Goal: Find contact information: Find contact information

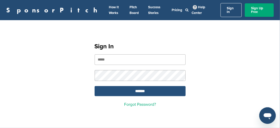
type input "**********"
click at [138, 87] on input "*******" at bounding box center [140, 91] width 91 height 10
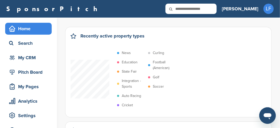
click at [156, 81] on ul "News Education State Fair Integration - Sports Auto Racing Cricket Curling Foot…" at bounding box center [141, 79] width 52 height 62
click at [155, 88] on p "Soccer" at bounding box center [158, 87] width 11 height 6
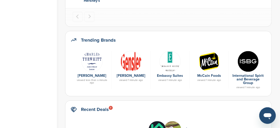
scroll to position [285, 0]
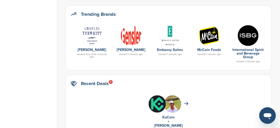
click at [132, 40] on img at bounding box center [131, 35] width 21 height 21
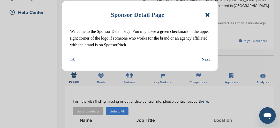
scroll to position [129, 0]
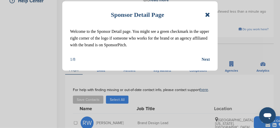
click at [208, 15] on icon at bounding box center [207, 15] width 5 height 6
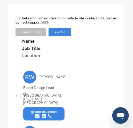
scroll to position [285, 0]
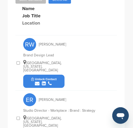
click at [60, 74] on button "Unlock Contact" at bounding box center [44, 82] width 38 height 16
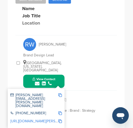
click at [60, 93] on img at bounding box center [61, 95] width 4 height 4
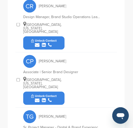
scroll to position [440, 0]
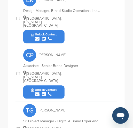
drag, startPoint x: 62, startPoint y: 123, endPoint x: 58, endPoint y: 120, distance: 5.5
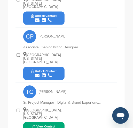
scroll to position [466, 0]
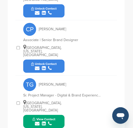
click at [57, 114] on button "View Contact" at bounding box center [43, 122] width 35 height 16
click at [56, 114] on button "View Contact" at bounding box center [43, 122] width 35 height 16
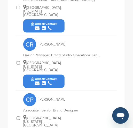
scroll to position [388, 0]
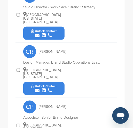
click at [57, 81] on button "Unlock Contact" at bounding box center [44, 89] width 38 height 16
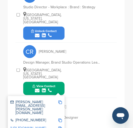
click at [61, 101] on img at bounding box center [61, 103] width 4 height 4
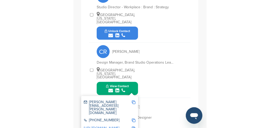
scroll to position [322, 0]
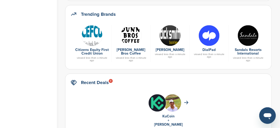
click at [170, 40] on img at bounding box center [170, 35] width 21 height 21
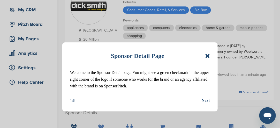
scroll to position [52, 0]
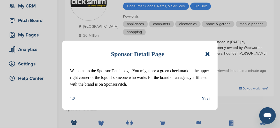
click at [207, 52] on icon at bounding box center [207, 54] width 5 height 6
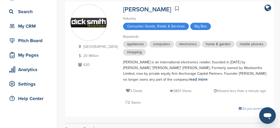
scroll to position [26, 0]
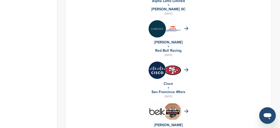
scroll to position [544, 0]
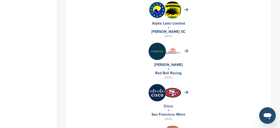
click at [158, 51] on img at bounding box center [157, 51] width 17 height 17
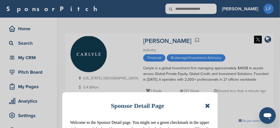
click at [209, 108] on icon at bounding box center [207, 106] width 5 height 6
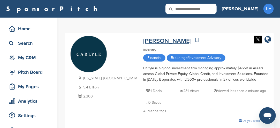
click at [143, 42] on link "Carlyle" at bounding box center [167, 41] width 48 height 8
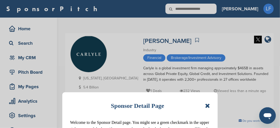
click at [206, 107] on icon at bounding box center [207, 106] width 5 height 6
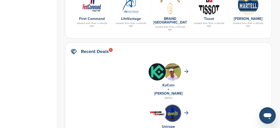
scroll to position [259, 0]
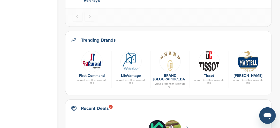
click at [90, 65] on img at bounding box center [92, 61] width 21 height 21
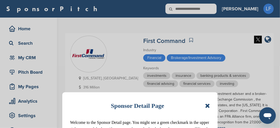
click at [206, 107] on icon at bounding box center [207, 106] width 5 height 6
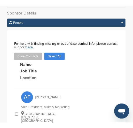
scroll to position [235, 0]
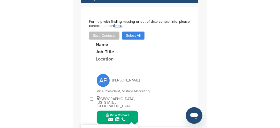
scroll to position [239, 0]
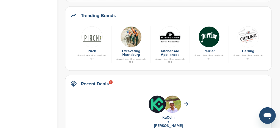
scroll to position [233, 0]
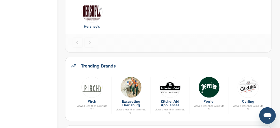
click at [94, 17] on img "1 of 1" at bounding box center [92, 12] width 21 height 21
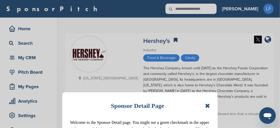
click at [211, 107] on div "Sponsor Detail Page Welcome to the Sponsor Detail page. You might see a green c…" at bounding box center [140, 126] width 156 height 69
click at [209, 104] on icon at bounding box center [207, 106] width 5 height 6
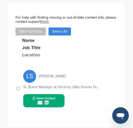
scroll to position [193, 0]
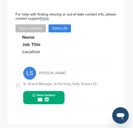
drag, startPoint x: 56, startPoint y: 92, endPoint x: 56, endPoint y: 96, distance: 3.4
click at [56, 96] on button "View Contact" at bounding box center [43, 98] width 35 height 16
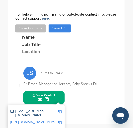
click at [62, 105] on div "lstacy@hersheys.com https://www.linkedin.com/in/lauren-stacy-14054495/" at bounding box center [36, 117] width 57 height 24
click at [60, 110] on img at bounding box center [61, 112] width 4 height 4
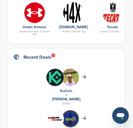
scroll to position [282, 0]
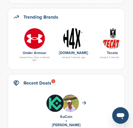
click at [35, 37] on img at bounding box center [34, 38] width 21 height 21
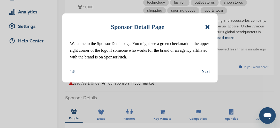
scroll to position [104, 0]
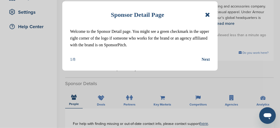
click at [133, 16] on icon at bounding box center [207, 15] width 5 height 6
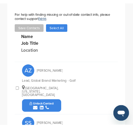
scroll to position [357, 0]
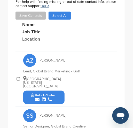
drag, startPoint x: 54, startPoint y: 68, endPoint x: 52, endPoint y: 65, distance: 3.3
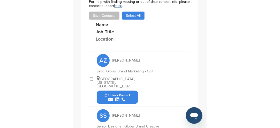
scroll to position [320, 0]
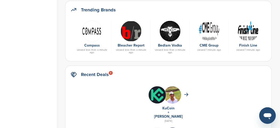
scroll to position [311, 0]
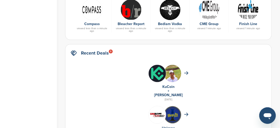
click at [125, 18] on div at bounding box center [131, 9] width 34 height 21
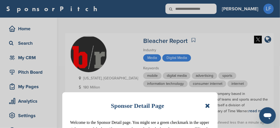
click at [125, 18] on div "Sponsor Detail Page Welcome to the Sponsor Detail page. You might see a green c…" at bounding box center [140, 64] width 280 height 128
click at [124, 18] on div "Sponsor Detail Page Welcome to the Sponsor Detail page. You might see a green c…" at bounding box center [140, 64] width 280 height 128
drag, startPoint x: 124, startPoint y: 18, endPoint x: 111, endPoint y: 28, distance: 16.1
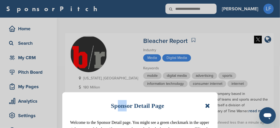
click at [111, 28] on div "Sponsor Detail Page Welcome to the Sponsor Detail page. You might see a green c…" at bounding box center [140, 64] width 280 height 128
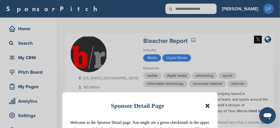
click at [111, 28] on div "Sponsor Detail Page Welcome to the Sponsor Detail page. You might see a green c…" at bounding box center [140, 64] width 280 height 128
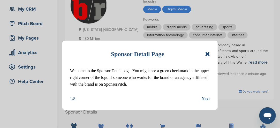
scroll to position [52, 0]
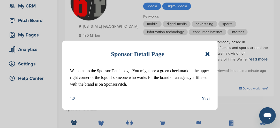
click at [206, 55] on icon at bounding box center [207, 54] width 5 height 6
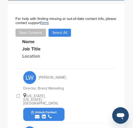
scroll to position [233, 0]
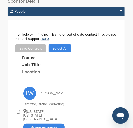
click at [60, 123] on button "Unlock Contact" at bounding box center [44, 131] width 38 height 16
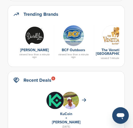
scroll to position [259, 0]
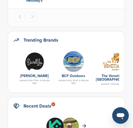
click at [33, 71] on div "Darrell Lea viewed less than a minute ago" at bounding box center [34, 68] width 39 height 35
click at [34, 64] on img at bounding box center [34, 61] width 21 height 21
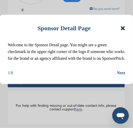
scroll to position [78, 0]
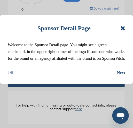
click at [122, 28] on icon at bounding box center [123, 28] width 5 height 6
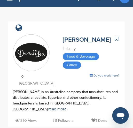
scroll to position [0, 0]
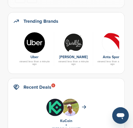
scroll to position [284, 0]
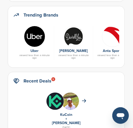
click at [119, 36] on img at bounding box center [112, 36] width 21 height 21
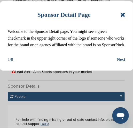
scroll to position [129, 0]
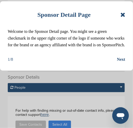
click at [123, 15] on icon at bounding box center [123, 15] width 5 height 6
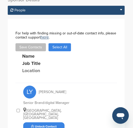
scroll to position [233, 0]
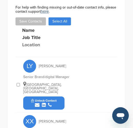
click at [58, 95] on button "Unlock Contact" at bounding box center [44, 103] width 38 height 16
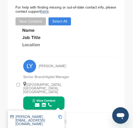
click at [61, 115] on img at bounding box center [61, 117] width 4 height 4
